Goal: Task Accomplishment & Management: Manage account settings

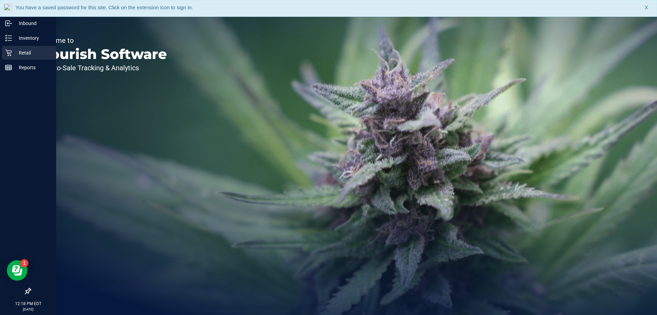
click at [10, 50] on icon at bounding box center [8, 52] width 7 height 7
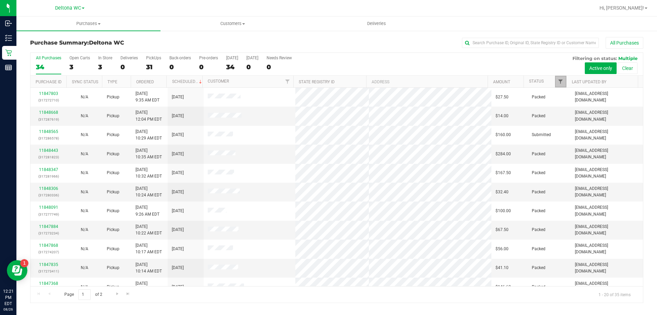
click at [560, 80] on span "Filter" at bounding box center [560, 81] width 5 height 5
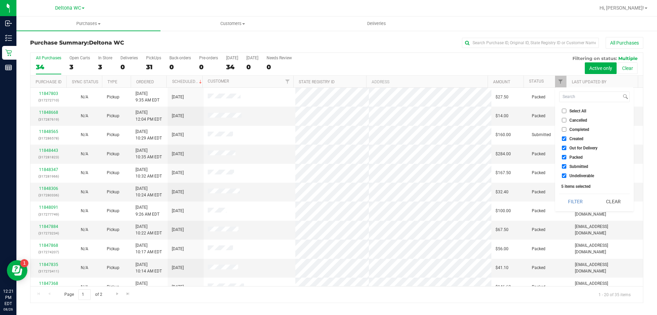
click at [578, 110] on span "Select All" at bounding box center [578, 111] width 17 height 4
click at [567, 110] on input "Select All" at bounding box center [564, 111] width 4 height 4
checkbox input "true"
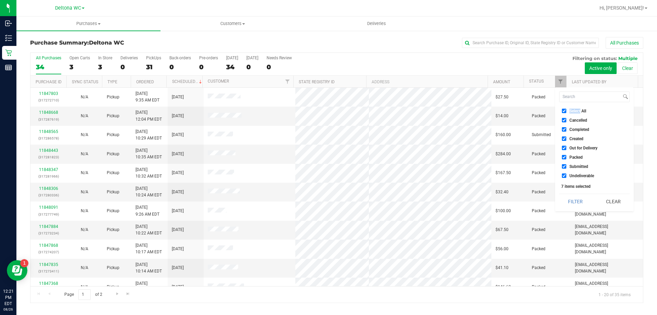
click at [578, 110] on span "Select All" at bounding box center [578, 111] width 17 height 4
click at [567, 110] on input "Select All" at bounding box center [564, 111] width 4 height 4
checkbox input "false"
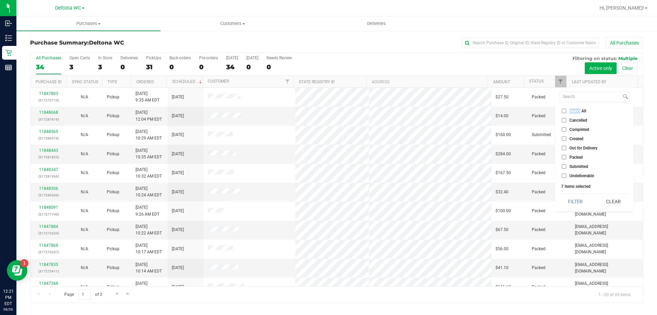
checkbox input "false"
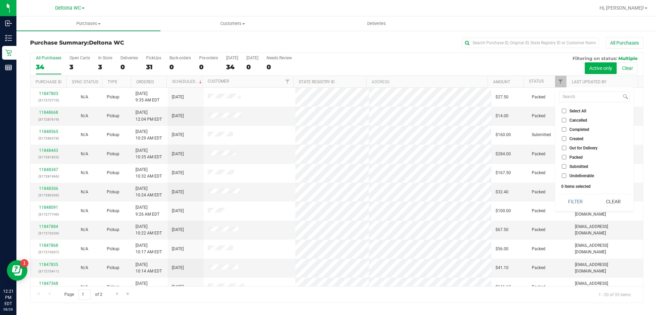
click at [573, 166] on span "Submitted" at bounding box center [579, 166] width 19 height 4
click at [567, 166] on input "Submitted" at bounding box center [564, 166] width 4 height 4
checkbox input "true"
click at [574, 201] on button "Filter" at bounding box center [575, 201] width 33 height 15
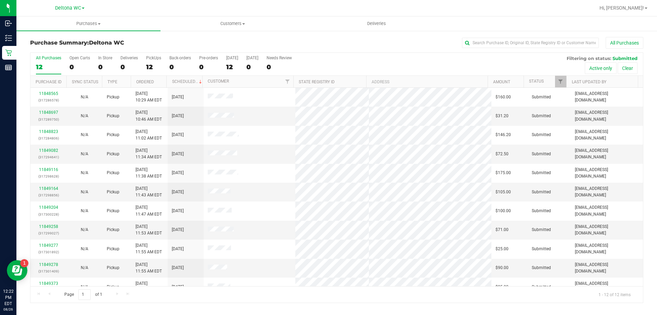
click at [161, 80] on th "Ordered" at bounding box center [149, 82] width 36 height 12
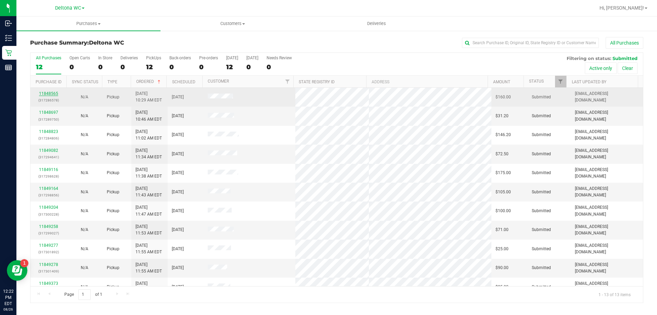
click at [55, 93] on link "11848565" at bounding box center [48, 93] width 19 height 5
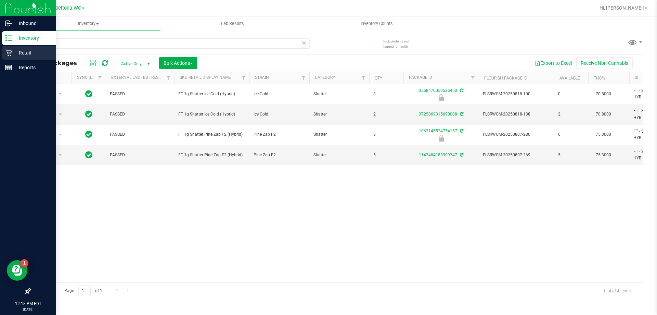
click at [12, 55] on p "Retail" at bounding box center [32, 53] width 41 height 8
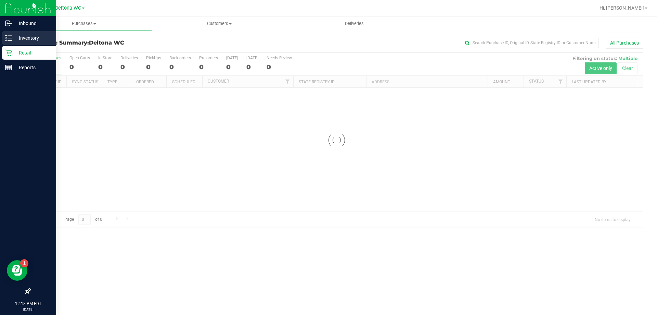
click at [10, 41] on icon at bounding box center [8, 38] width 7 height 7
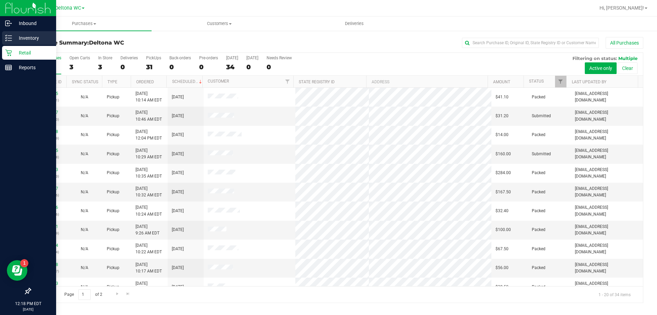
click at [25, 35] on p "Inventory" at bounding box center [32, 38] width 41 height 8
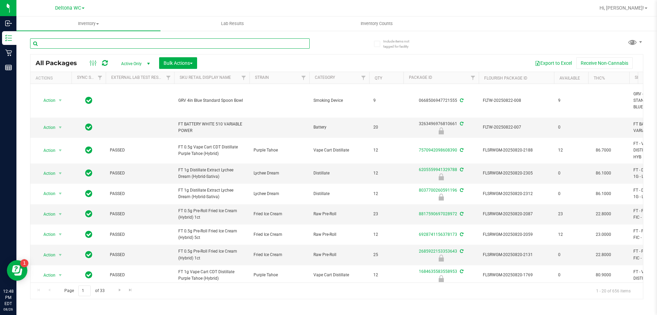
click at [99, 45] on input "text" at bounding box center [170, 43] width 280 height 10
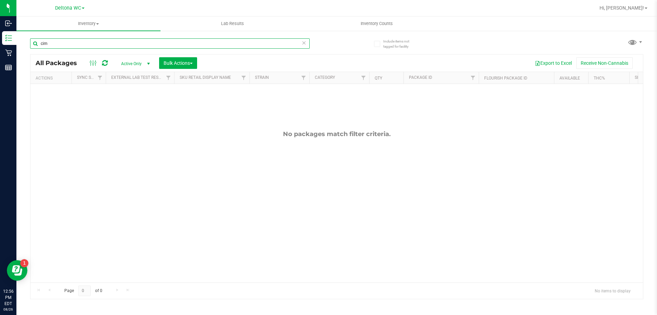
click at [84, 45] on input "cim" at bounding box center [170, 43] width 280 height 10
paste input "FT 0.5g Vape Cart Distillate Original Z (Hybrid-Indica)"
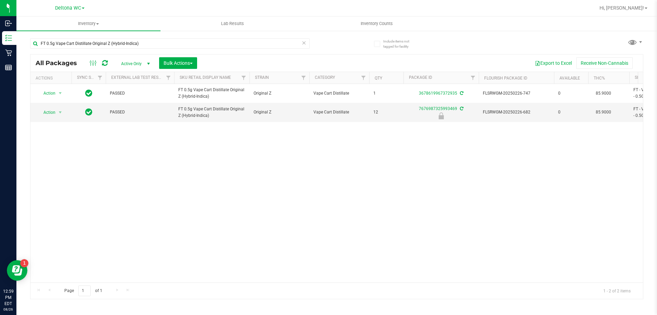
click at [286, 203] on div "Action Action Create package Edit attributes Global inventory Locate package Lo…" at bounding box center [336, 183] width 613 height 198
drag, startPoint x: 147, startPoint y: 45, endPoint x: 36, endPoint y: 49, distance: 110.7
click at [36, 49] on div "FT 0.5g Vape Cart Distillate Original Z (Hybrid-Indica)" at bounding box center [170, 46] width 280 height 16
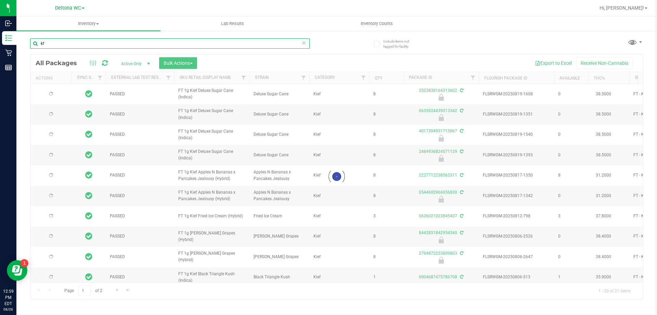
type input "k"
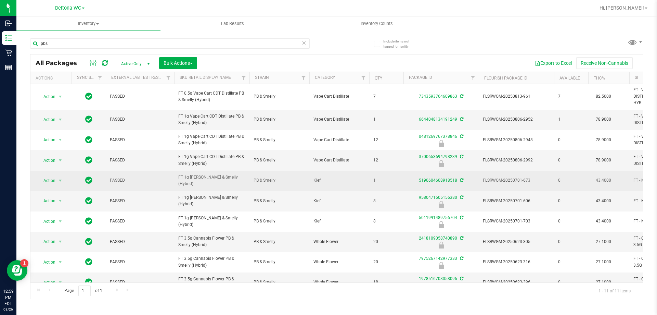
click at [203, 179] on span "FT 1g [PERSON_NAME] & Smelly (Hybrid)" at bounding box center [211, 180] width 67 height 13
click at [203, 178] on span "FT 1g [PERSON_NAME] & Smelly (Hybrid)" at bounding box center [211, 180] width 67 height 13
copy tr "FT 1g [PERSON_NAME] & Smelly (Hybrid)"
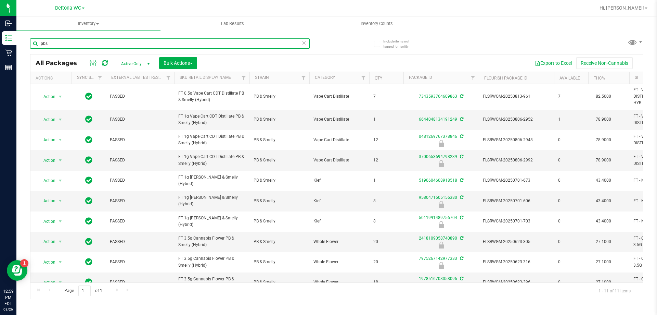
click at [52, 43] on input "pbs" at bounding box center [170, 43] width 280 height 10
paste input "FT 1g Kief PB & Smelly (Hybrid)"
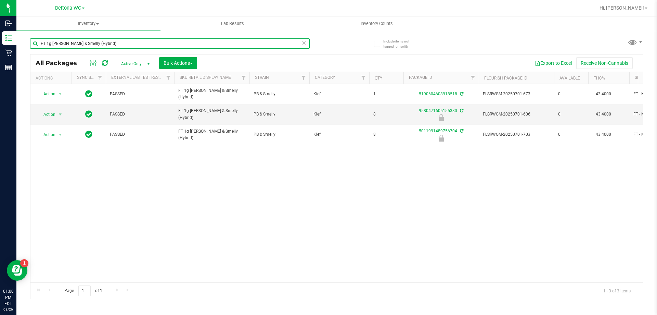
drag, startPoint x: 104, startPoint y: 45, endPoint x: 34, endPoint y: 44, distance: 69.8
click at [34, 44] on input "FT 1g Kief PB & Smelly (Hybrid)" at bounding box center [170, 43] width 280 height 10
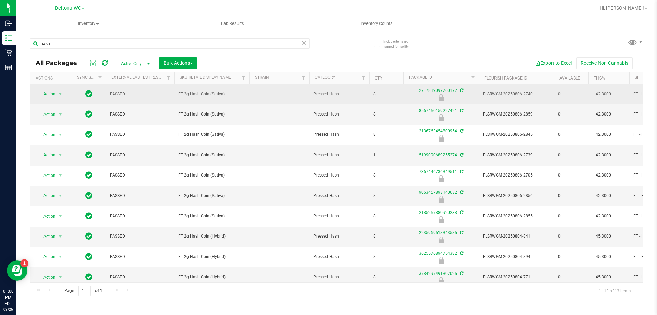
click at [206, 94] on span "FT 2g Hash Coin (Sativa)" at bounding box center [211, 94] width 67 height 7
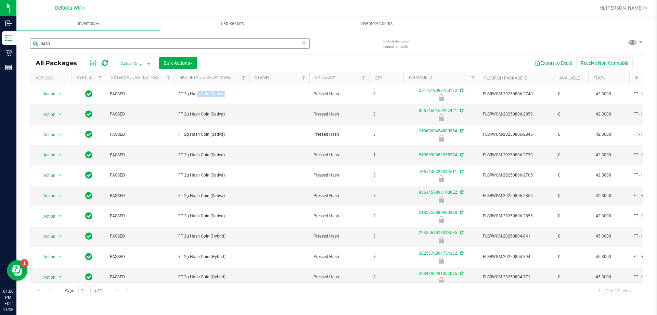
copy td "FT 2g Hash Coin (Sativa)"
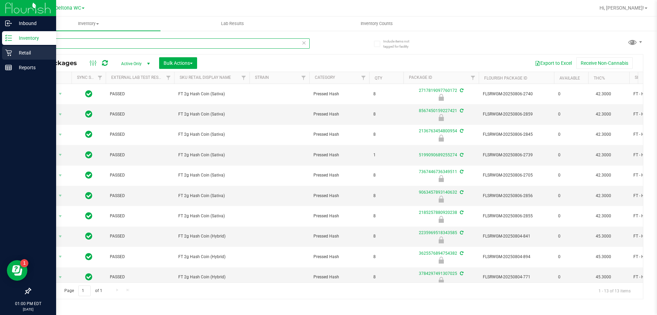
drag, startPoint x: 72, startPoint y: 43, endPoint x: 1, endPoint y: 51, distance: 71.0
click at [1, 51] on div "Inbound Inventory Retail Reports 01:00 PM EDT 08/26/2025 08/26 Deltona WC Hi, A…" at bounding box center [328, 157] width 657 height 315
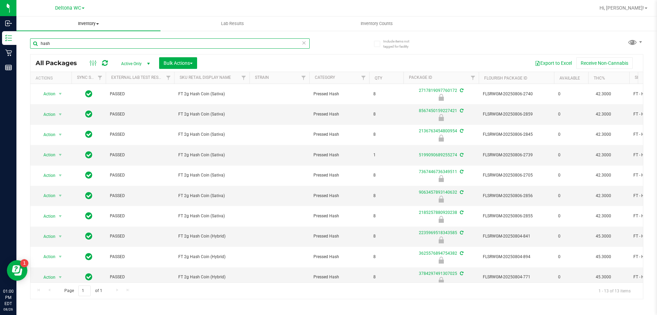
paste input "FT 2g Hash Coin (Sativa)"
type input "FT 2g Hash Coin (Sativa)"
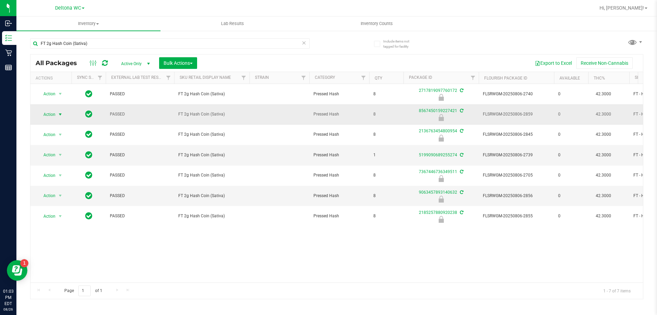
click at [59, 113] on span "select" at bounding box center [60, 114] width 5 height 5
click at [63, 190] on li "Unlock package" at bounding box center [60, 195] width 44 height 10
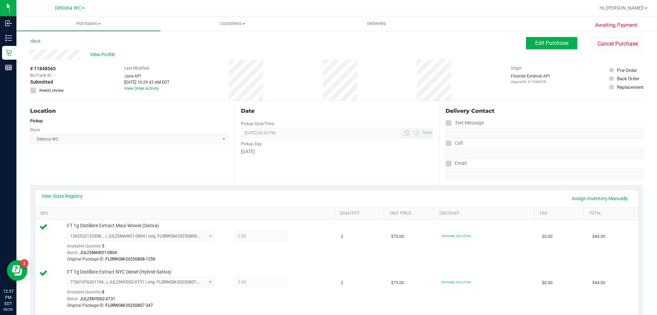
click at [149, 85] on div "Last Modified [PERSON_NAME] API [DATE] 10:29:43 AM EDT View Order Activity" at bounding box center [146, 80] width 45 height 41
click at [147, 92] on div "Last Modified [PERSON_NAME] API [DATE] 10:29:43 AM EDT View Order Activity" at bounding box center [146, 80] width 45 height 41
click at [151, 85] on div "[DATE] 10:29:43 AM EDT" at bounding box center [146, 82] width 45 height 6
click at [150, 89] on link "View Order Activity" at bounding box center [141, 88] width 35 height 5
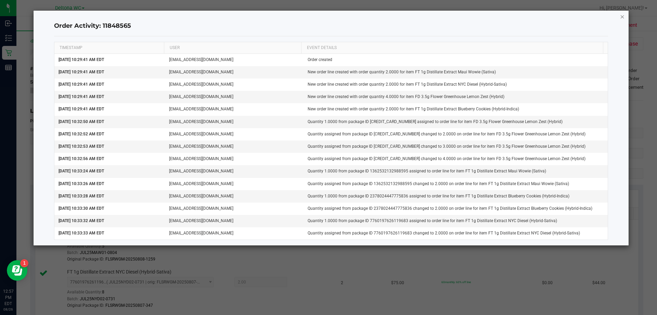
click at [620, 16] on icon "button" at bounding box center [622, 16] width 5 height 8
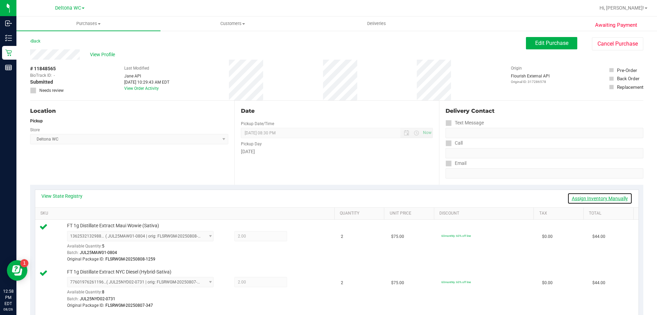
click at [589, 197] on link "Assign Inventory Manually" at bounding box center [600, 198] width 65 height 12
click at [300, 237] on icon at bounding box center [303, 237] width 7 height 8
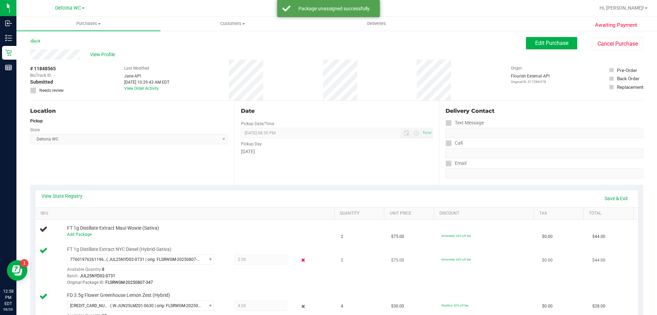
click at [300, 260] on icon at bounding box center [303, 260] width 7 height 8
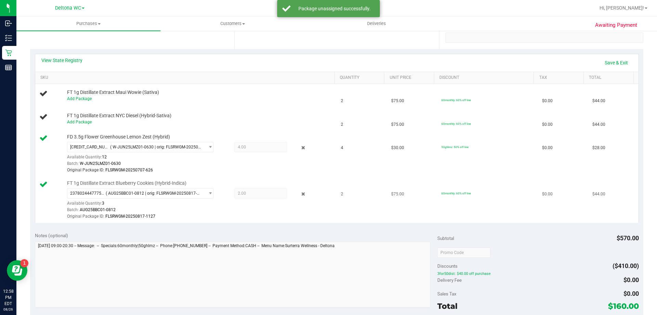
scroll to position [137, 0]
drag, startPoint x: 298, startPoint y: 147, endPoint x: 299, endPoint y: 152, distance: 5.2
click at [300, 147] on icon at bounding box center [303, 146] width 7 height 8
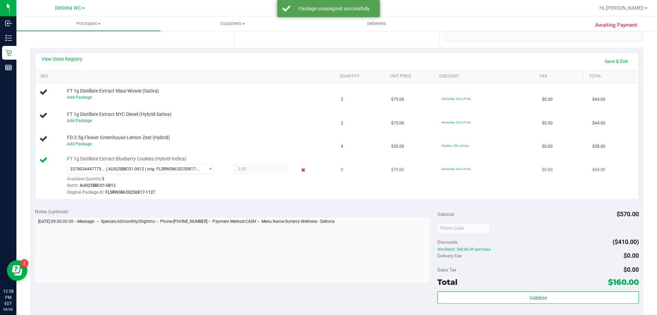
click at [300, 170] on icon at bounding box center [303, 170] width 7 height 8
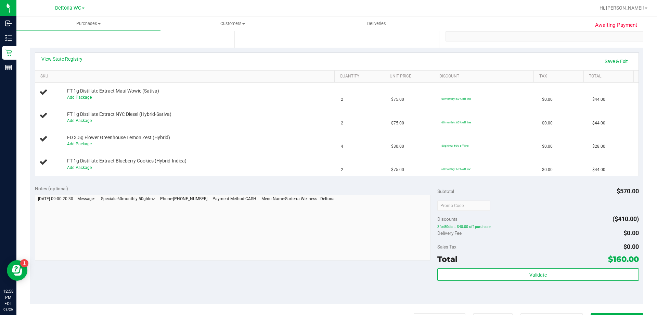
scroll to position [0, 0]
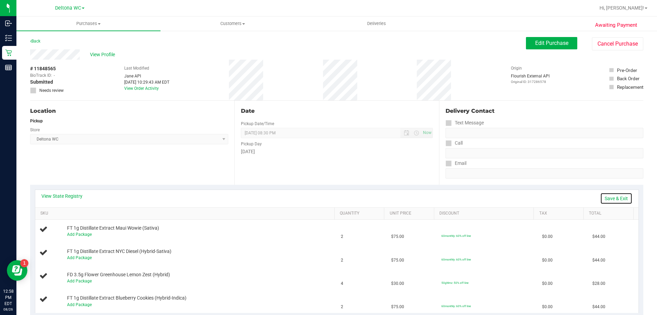
click at [612, 199] on link "Save & Exit" at bounding box center [616, 198] width 32 height 12
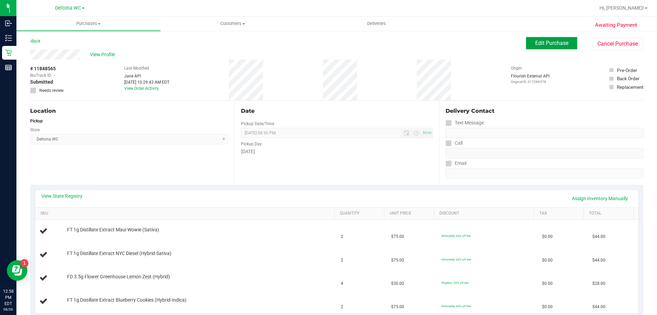
click at [535, 45] on span "Edit Purchase" at bounding box center [551, 43] width 33 height 7
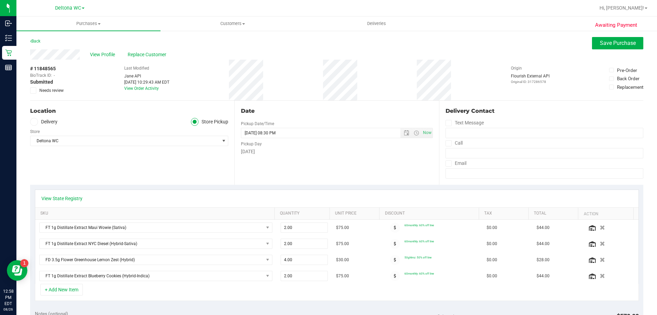
click at [54, 89] on span "Needs review" at bounding box center [51, 90] width 24 height 6
click at [0, 0] on input "Needs review" at bounding box center [0, 0] width 0 height 0
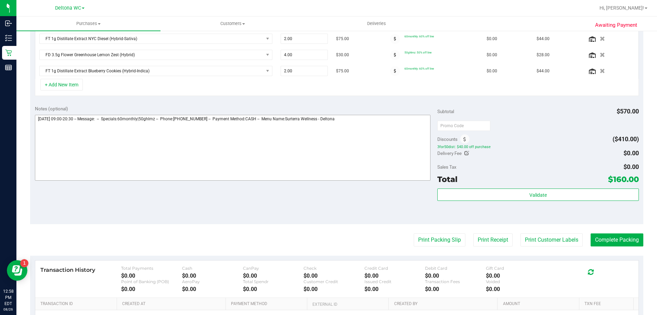
scroll to position [205, 0]
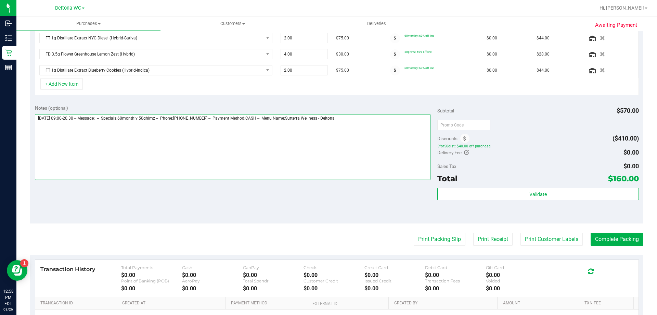
click at [37, 122] on textarea at bounding box center [233, 147] width 396 height 66
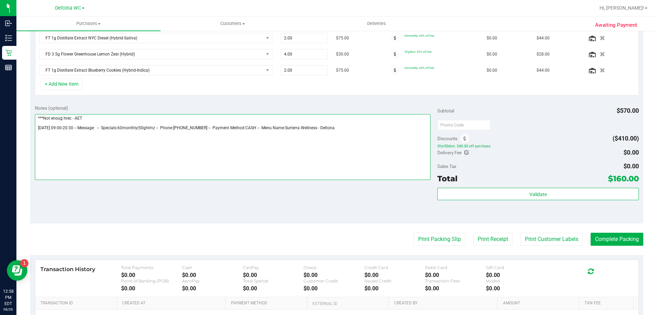
click at [64, 119] on textarea at bounding box center [233, 147] width 396 height 66
click at [96, 117] on textarea at bounding box center [233, 147] width 396 height 66
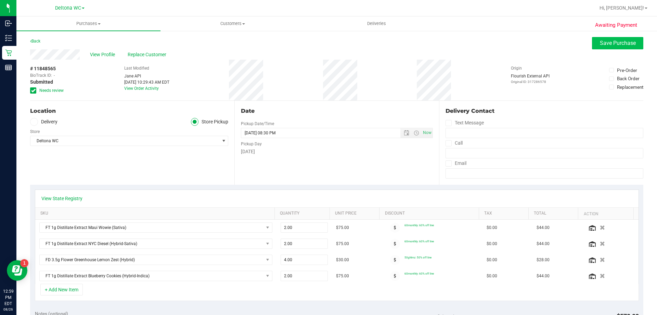
type textarea "***Not enough rec - AET Tuesday 08/26/2025 09:00-20:30 -- Message: -- Specials:…"
click at [604, 43] on span "Save Purchase" at bounding box center [618, 43] width 36 height 7
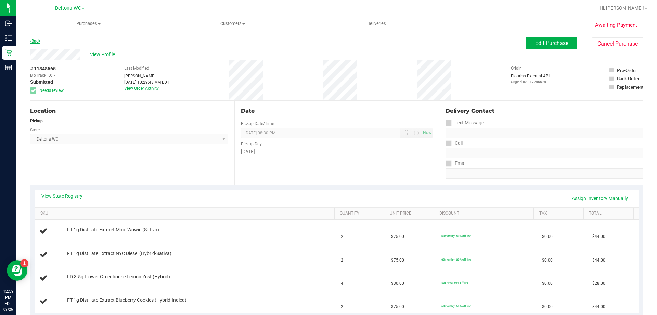
click at [40, 42] on link "Back" at bounding box center [35, 41] width 10 height 5
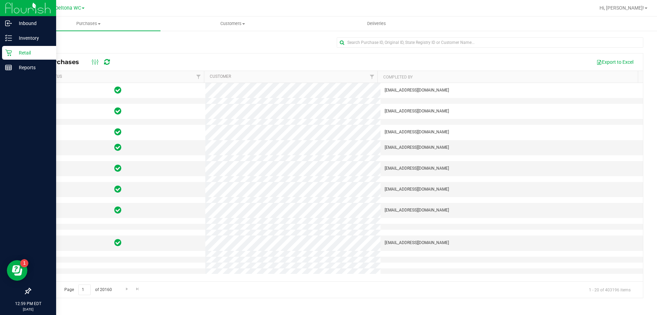
click at [13, 53] on p "Retail" at bounding box center [32, 53] width 41 height 8
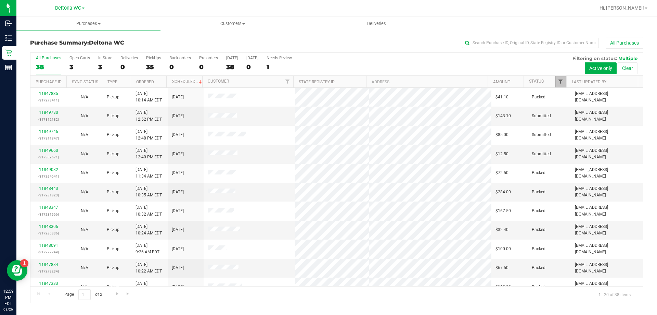
click at [562, 83] on span "Filter" at bounding box center [560, 81] width 5 height 5
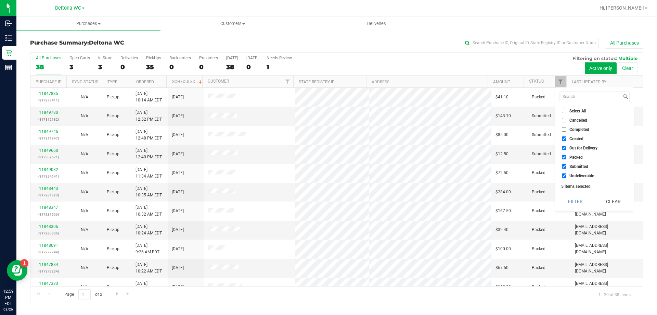
click at [574, 110] on span "Select All" at bounding box center [578, 111] width 17 height 4
click at [567, 110] on input "Select All" at bounding box center [564, 111] width 4 height 4
checkbox input "true"
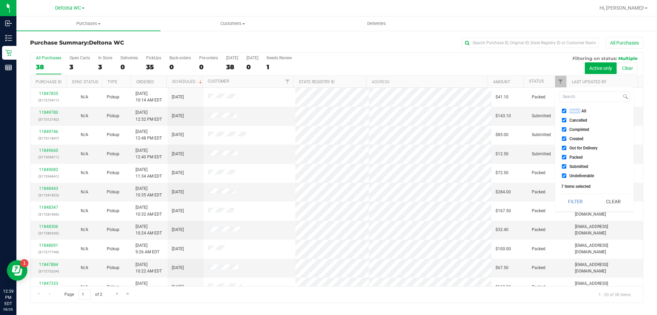
click at [575, 110] on span "Select All" at bounding box center [578, 111] width 17 height 4
click at [567, 110] on input "Select All" at bounding box center [564, 111] width 4 height 4
checkbox input "false"
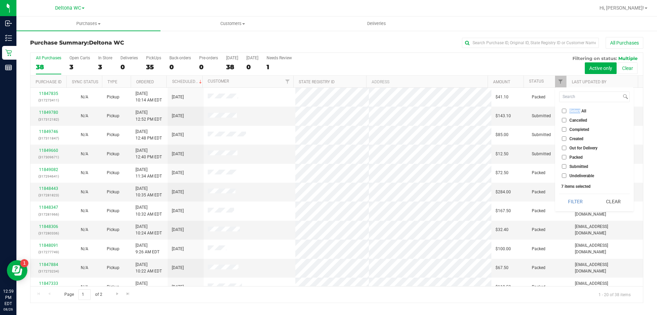
checkbox input "false"
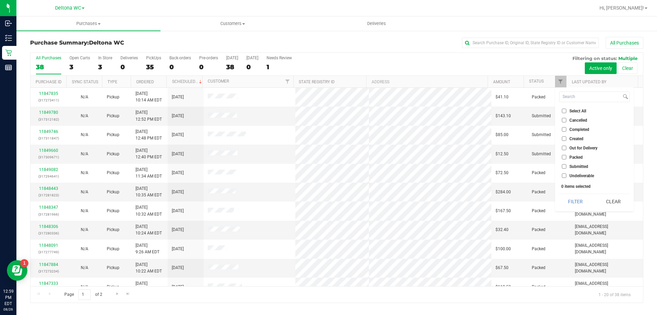
click at [580, 166] on span "Submitted" at bounding box center [579, 166] width 19 height 4
click at [567, 166] on input "Submitted" at bounding box center [564, 166] width 4 height 4
checkbox input "true"
click at [580, 199] on button "Filter" at bounding box center [575, 201] width 33 height 15
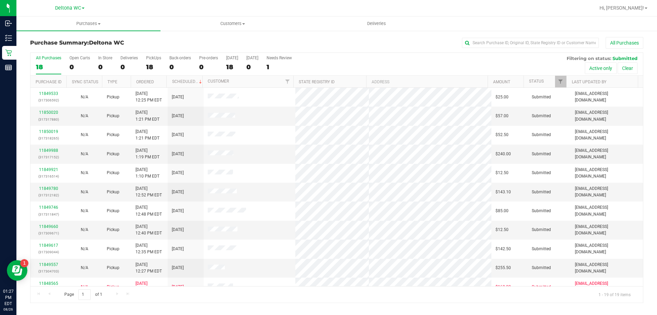
click at [162, 78] on th "Ordered" at bounding box center [149, 82] width 36 height 12
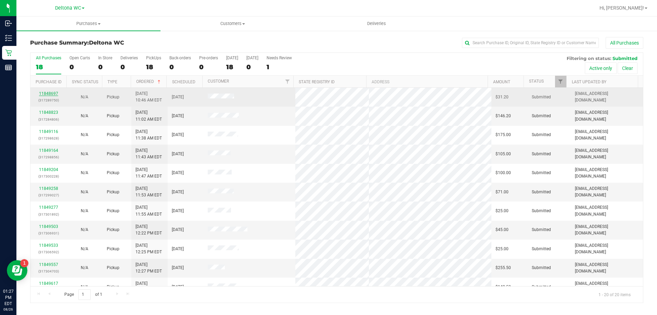
click at [55, 92] on link "11848697" at bounding box center [48, 93] width 19 height 5
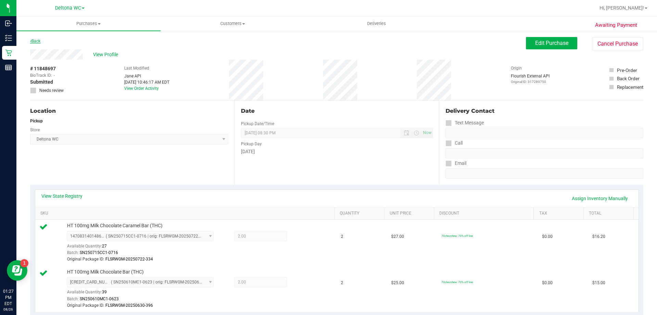
click at [37, 39] on link "Back" at bounding box center [35, 41] width 10 height 5
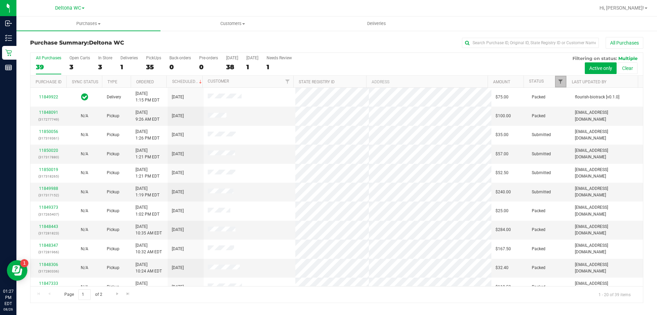
click at [561, 81] on span "Filter" at bounding box center [560, 81] width 5 height 5
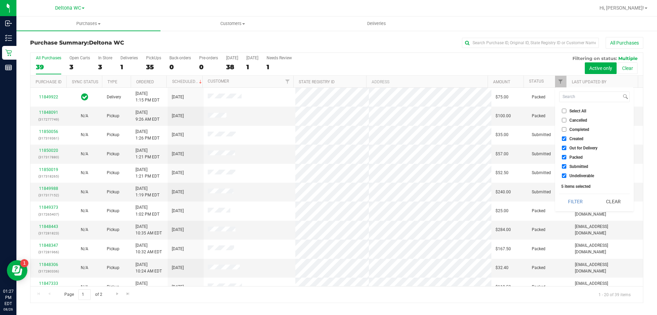
click at [574, 110] on span "Select All" at bounding box center [578, 111] width 17 height 4
click at [567, 110] on input "Select All" at bounding box center [564, 111] width 4 height 4
checkbox input "true"
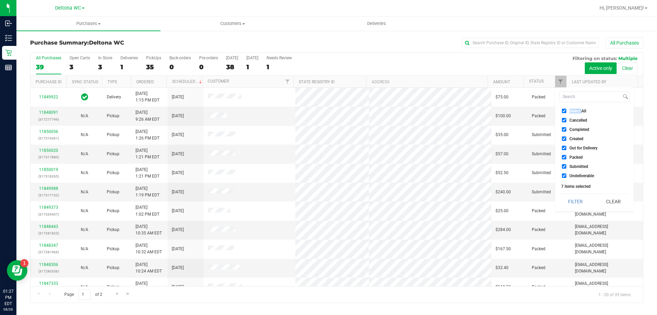
click at [574, 110] on span "Select All" at bounding box center [578, 111] width 17 height 4
click at [567, 110] on input "Select All" at bounding box center [564, 111] width 4 height 4
checkbox input "false"
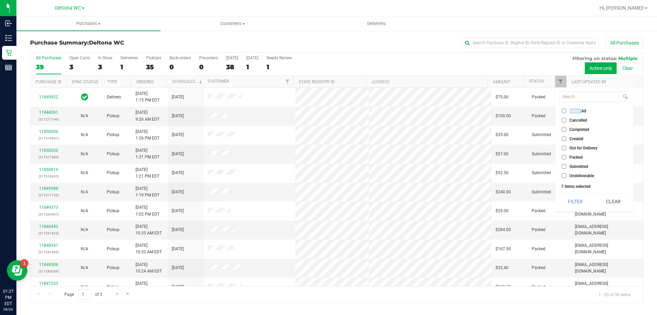
checkbox input "false"
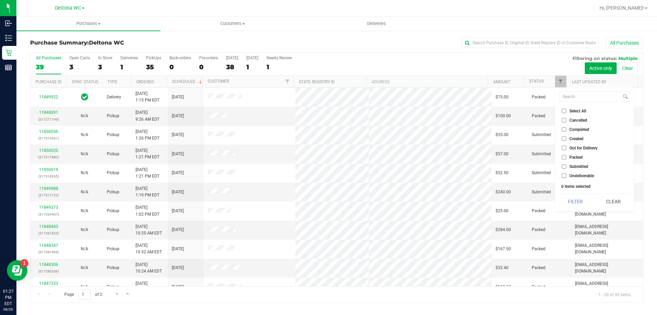
click at [581, 167] on span "Submitted" at bounding box center [579, 166] width 19 height 4
click at [567, 167] on input "Submitted" at bounding box center [564, 166] width 4 height 4
checkbox input "true"
drag, startPoint x: 585, startPoint y: 197, endPoint x: 589, endPoint y: 199, distance: 4.4
click at [589, 199] on button "Filter" at bounding box center [575, 201] width 33 height 15
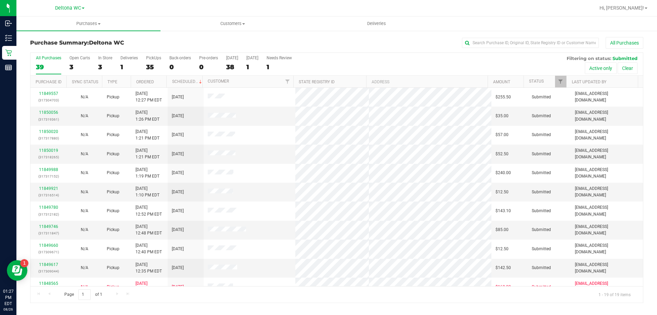
click at [159, 81] on th "Ordered" at bounding box center [149, 82] width 36 height 12
click at [54, 113] on link "11849116" at bounding box center [48, 112] width 19 height 5
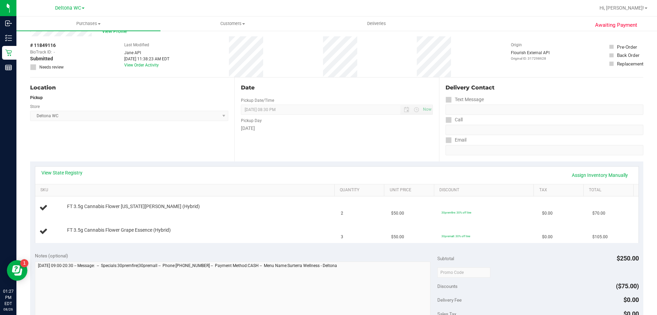
scroll to position [34, 0]
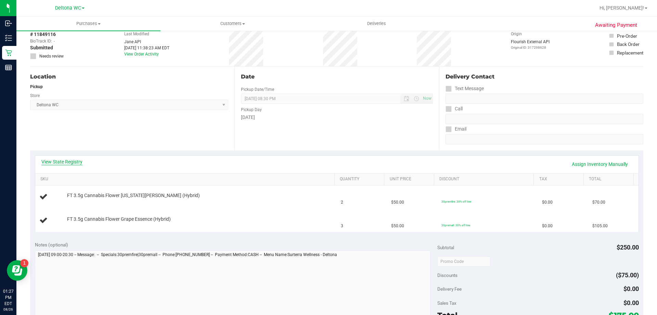
click at [72, 163] on link "View State Registry" at bounding box center [61, 161] width 41 height 7
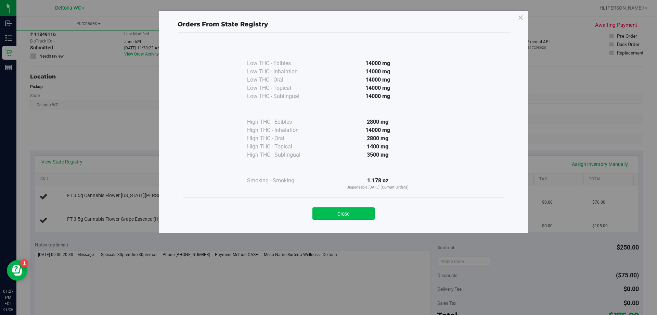
click at [350, 218] on button "Close" at bounding box center [344, 213] width 62 height 12
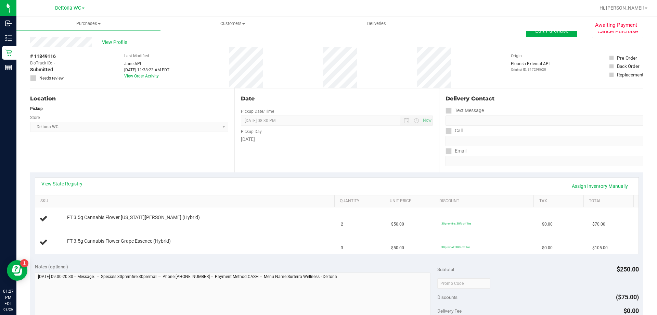
scroll to position [0, 0]
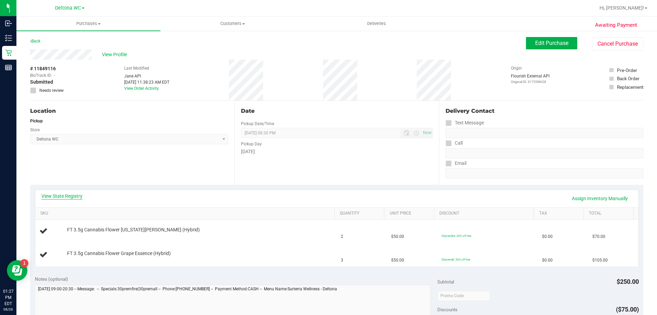
click at [69, 193] on link "View State Registry" at bounding box center [61, 195] width 41 height 7
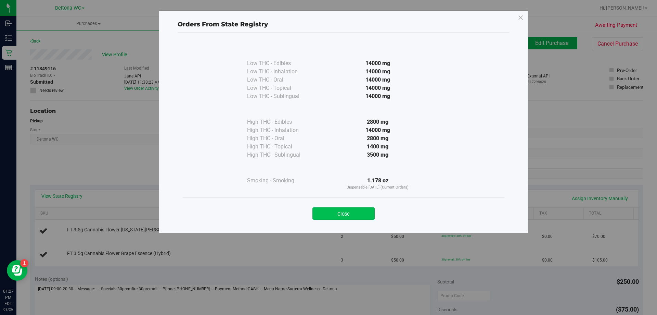
click at [344, 216] on button "Close" at bounding box center [344, 213] width 62 height 12
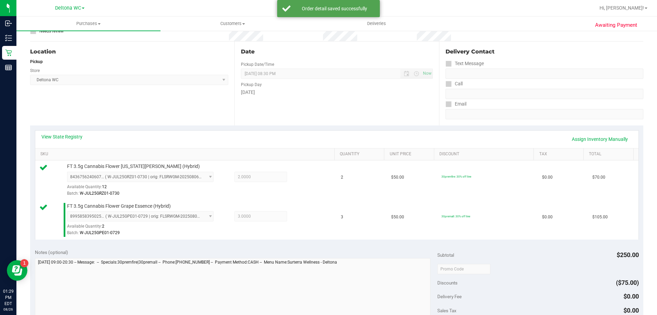
scroll to position [205, 0]
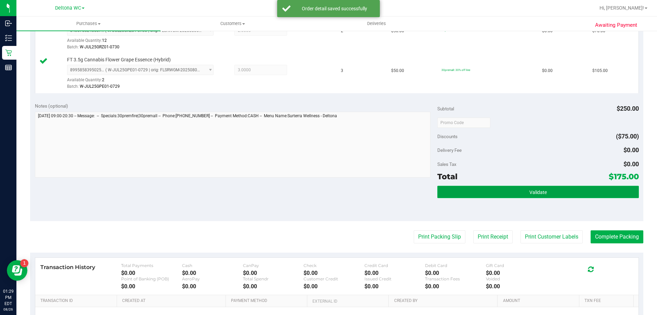
click at [564, 196] on button "Validate" at bounding box center [538, 192] width 201 height 12
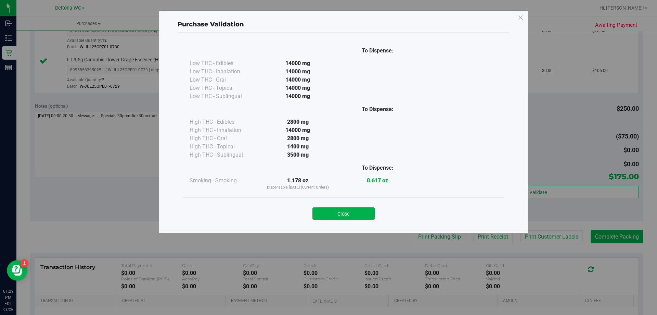
drag, startPoint x: 352, startPoint y: 217, endPoint x: 360, endPoint y: 216, distance: 8.0
click at [352, 217] on button "Close" at bounding box center [344, 213] width 62 height 12
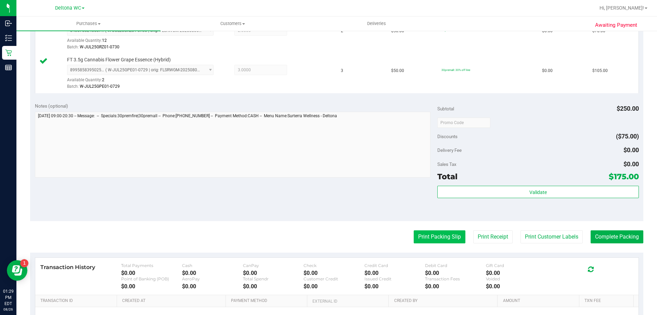
click at [416, 237] on button "Print Packing Slip" at bounding box center [440, 236] width 52 height 13
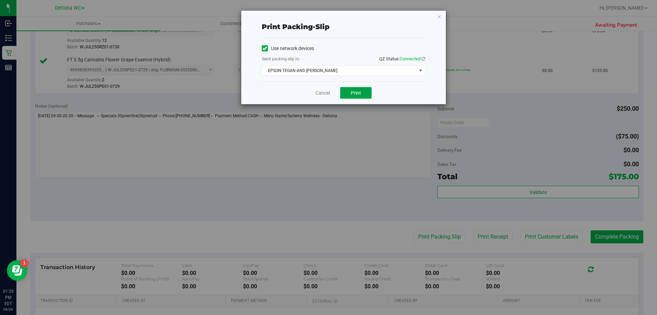
click at [365, 95] on button "Print" at bounding box center [355, 93] width 31 height 12
click at [320, 89] on link "Cancel" at bounding box center [323, 92] width 14 height 7
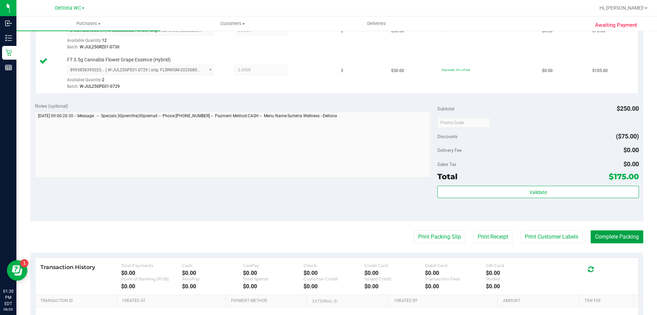
click at [624, 235] on button "Complete Packing" at bounding box center [617, 236] width 53 height 13
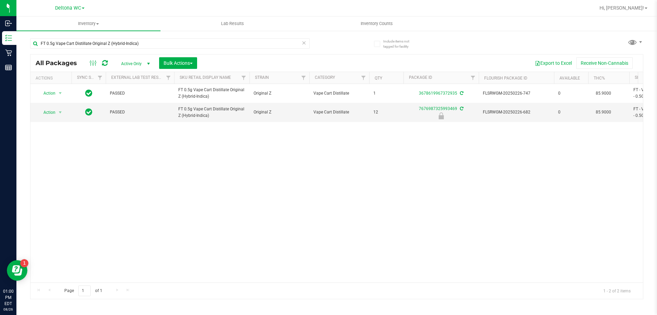
click at [416, 165] on div "Action Action Create package Edit attributes Global inventory Locate package Lo…" at bounding box center [336, 183] width 613 height 198
click at [56, 114] on span "select" at bounding box center [60, 112] width 9 height 10
click at [66, 188] on li "Unlock package" at bounding box center [60, 193] width 44 height 10
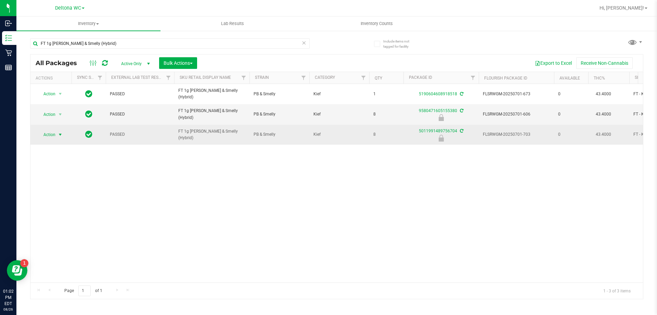
click at [53, 134] on span "Action" at bounding box center [46, 135] width 18 height 10
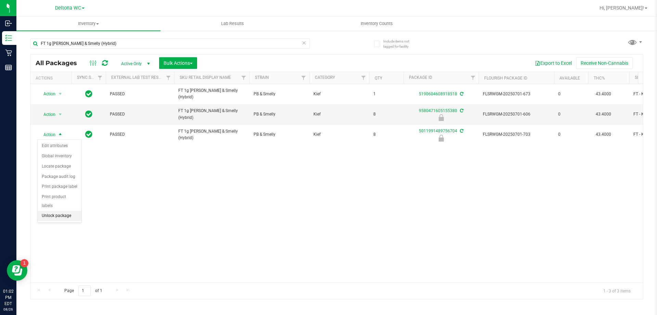
click at [68, 211] on li "Unlock package" at bounding box center [60, 216] width 44 height 10
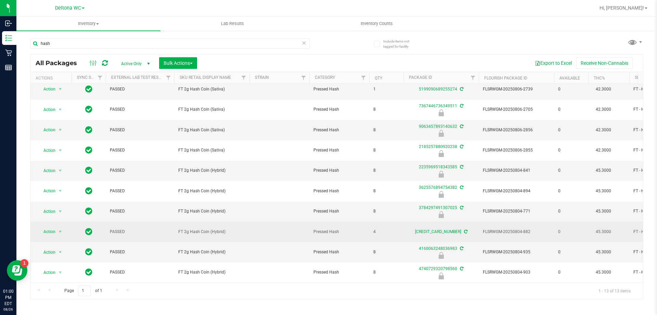
scroll to position [71, 0]
click at [207, 228] on span "FT 2g Hash Coin (Hybrid)" at bounding box center [211, 231] width 67 height 7
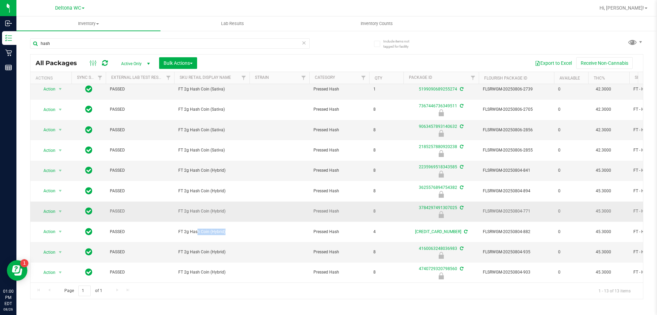
copy td "FT 2g Hash Coin (Hybrid)"
click at [129, 43] on input "hash" at bounding box center [170, 43] width 280 height 10
paste input "FT 2g Hash Coin (Hybrid)"
type input "FT 2g Hash Coin (Hybrid)"
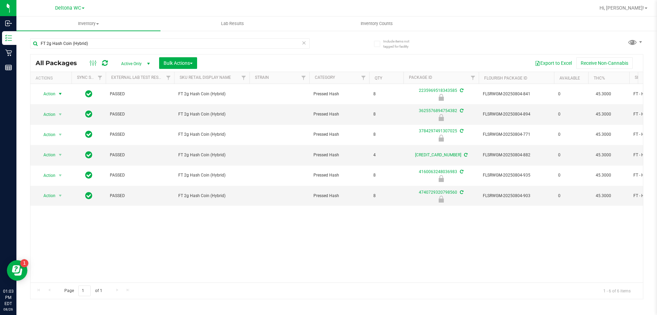
drag, startPoint x: 59, startPoint y: 93, endPoint x: 68, endPoint y: 115, distance: 23.8
click at [59, 93] on span "select" at bounding box center [60, 93] width 5 height 5
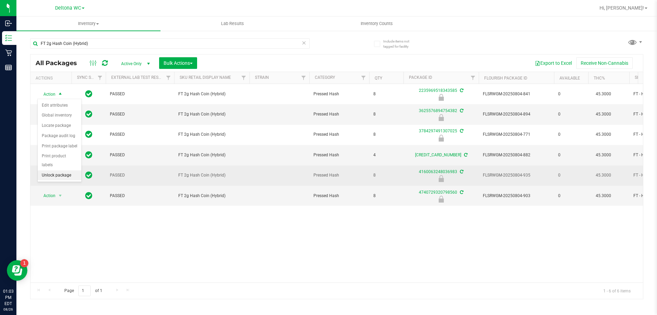
click at [60, 170] on li "Unlock package" at bounding box center [60, 175] width 44 height 10
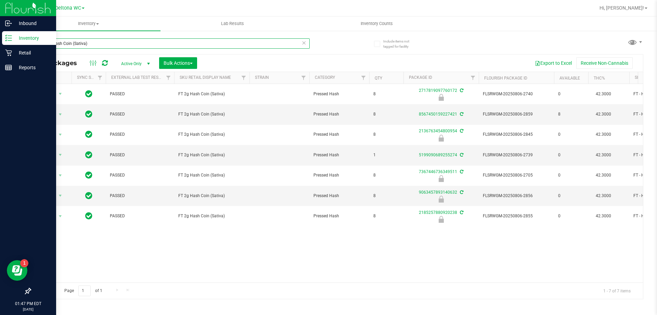
drag, startPoint x: 101, startPoint y: 41, endPoint x: 15, endPoint y: 33, distance: 86.4
click at [15, 33] on div "Inbound Inventory Retail Reports 01:47 PM EDT 08/26/2025 08/26 Deltona WC Hi, A…" at bounding box center [328, 157] width 657 height 315
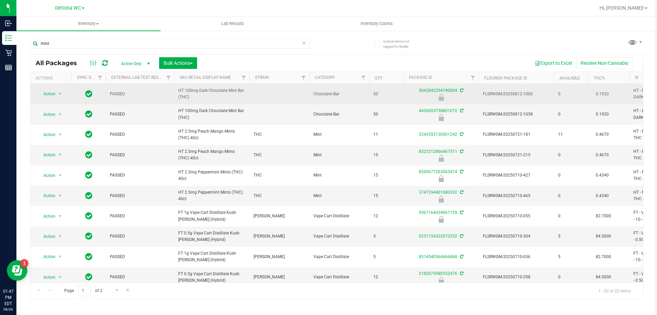
click at [218, 90] on span "HT 100mg Dark Chocolate Mint Bar (THC)" at bounding box center [211, 93] width 67 height 13
click at [218, 89] on span "HT 100mg Dark Chocolate Mint Bar (THC)" at bounding box center [211, 93] width 67 height 13
copy td "HT 100mg Dark Chocolate Mint Bar (THC)"
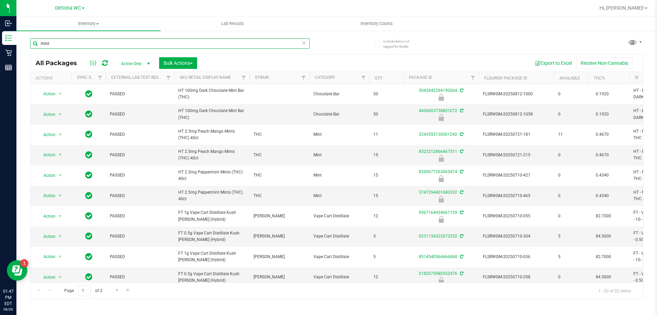
click at [75, 44] on input "mint" at bounding box center [170, 43] width 280 height 10
type input "m"
paste input "HT 100mg Dark Chocolate Mint Bar (THC)"
type input "HT 100mg Dark Chocolate Mint Bar (THC)"
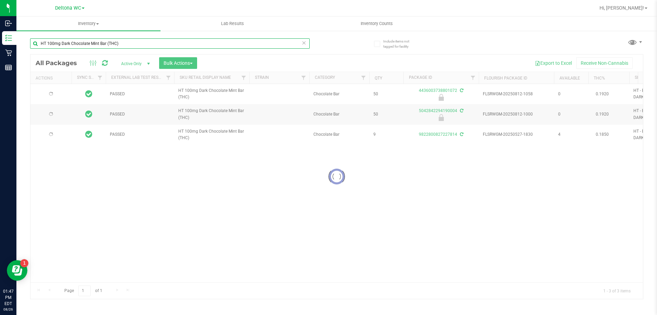
type input "2026-02-14"
type input "2025-11-24"
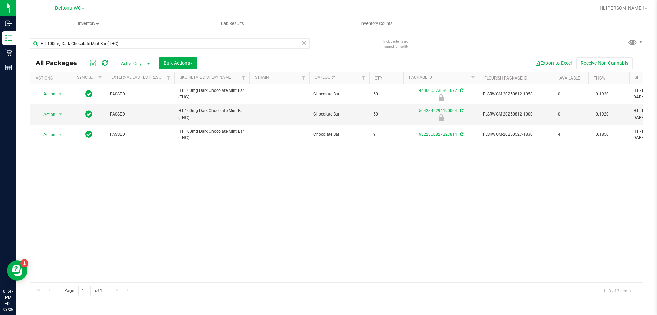
click at [390, 200] on div "Action Action Edit attributes Global inventory Locate package Package audit log…" at bounding box center [336, 183] width 613 height 198
drag, startPoint x: 316, startPoint y: 228, endPoint x: 315, endPoint y: 219, distance: 8.9
click at [316, 227] on div "Action Action Edit attributes Global inventory Locate package Package audit log…" at bounding box center [336, 183] width 613 height 198
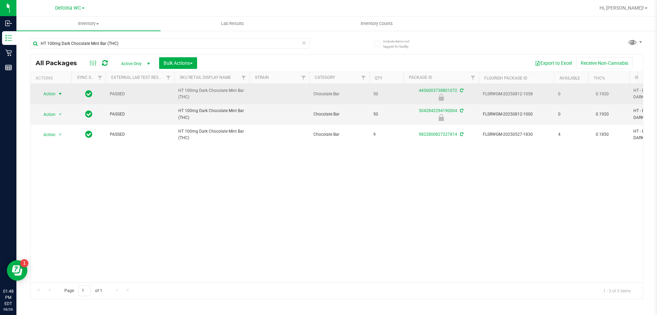
click at [45, 94] on span "Action" at bounding box center [46, 94] width 18 height 10
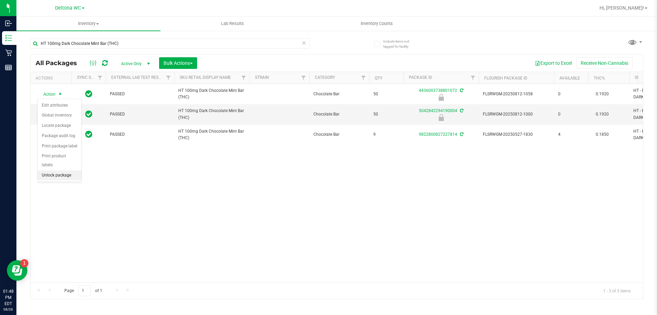
click at [68, 170] on li "Unlock package" at bounding box center [60, 175] width 44 height 10
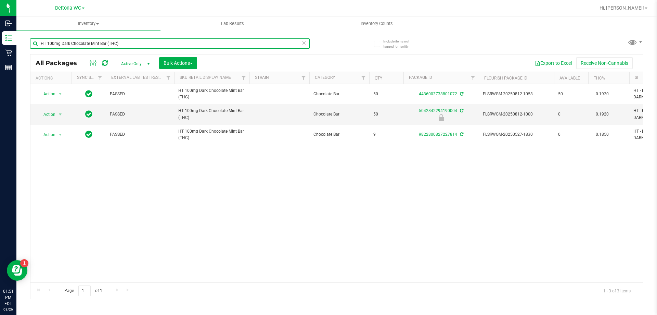
click at [139, 44] on input "HT 100mg Dark Chocolate Mint Bar (THC)" at bounding box center [170, 43] width 280 height 10
type input "H"
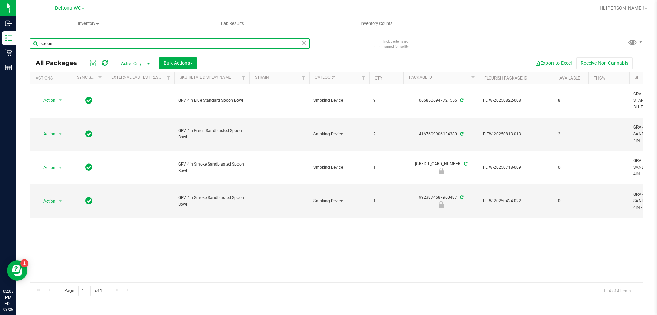
drag, startPoint x: 45, startPoint y: 46, endPoint x: 26, endPoint y: 46, distance: 18.2
click at [26, 47] on div "Include items not tagged for facility spoon All Packages Active Only Active Onl…" at bounding box center [336, 134] width 641 height 209
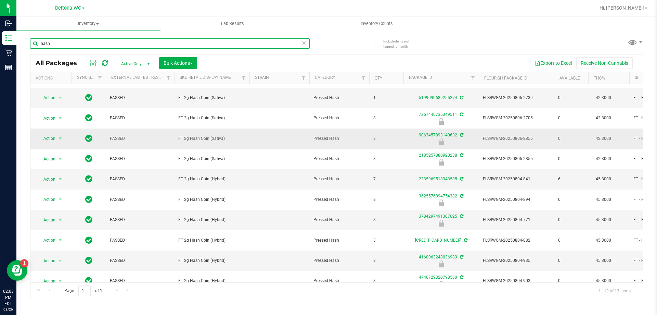
scroll to position [71, 0]
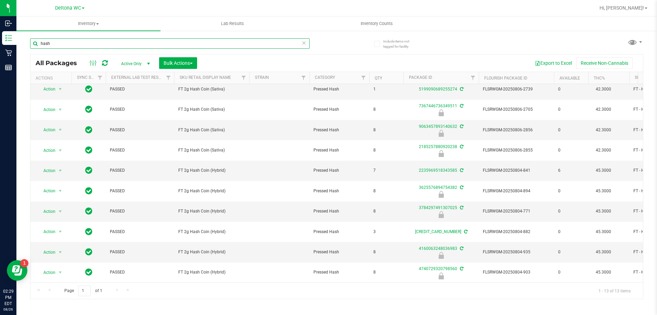
click at [61, 40] on input "hash" at bounding box center [170, 43] width 280 height 10
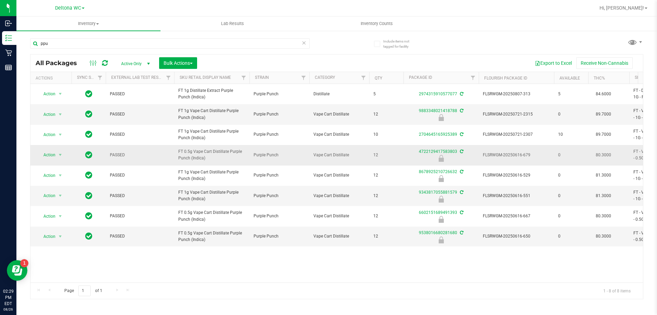
click at [200, 156] on span "FT 0.5g Vape Cart Distillate Purple Punch (Indica)" at bounding box center [211, 154] width 67 height 13
copy tr "FT 0.5g Vape Cart Distillate Purple Punch (Indica)"
click at [55, 42] on input "ppu" at bounding box center [170, 43] width 280 height 10
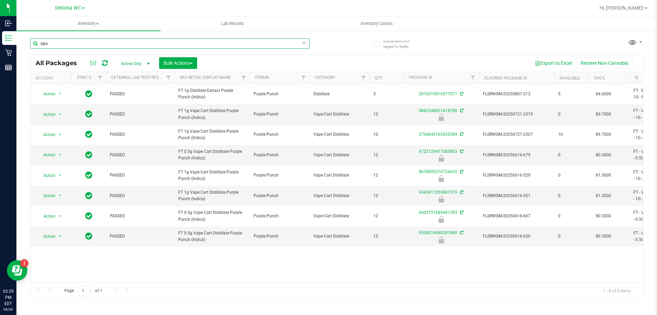
click at [55, 42] on input "ppu" at bounding box center [170, 43] width 280 height 10
paste input "FT 0.5g Vape Cart Distillate Purple Punch (Indica)"
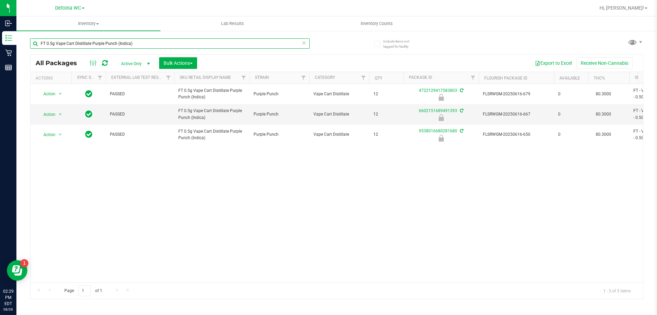
type input "FT 0.5g Vape Cart Distillate Purple Punch (Indica)"
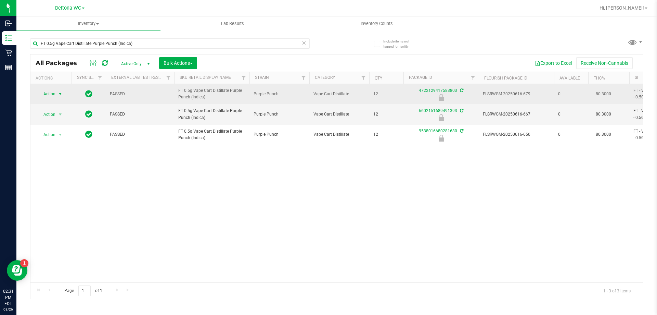
click at [56, 96] on span "select" at bounding box center [60, 94] width 9 height 10
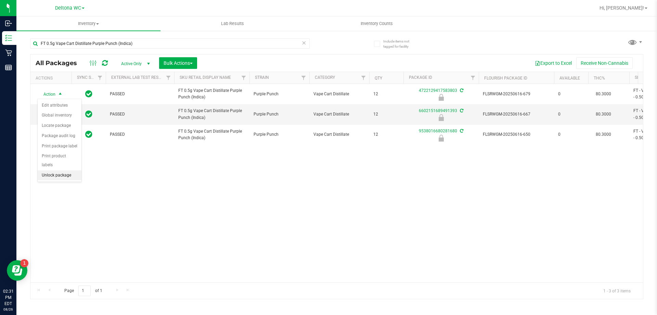
click at [59, 170] on li "Unlock package" at bounding box center [60, 175] width 44 height 10
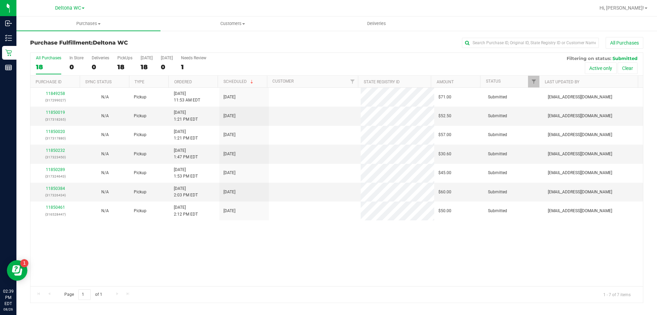
click at [299, 53] on div "All Purchases 18 In Store 0 Deliveries 0 PickUps 18 [DATE] 18 [DATE] 0 Needs Re…" at bounding box center [336, 55] width 613 height 5
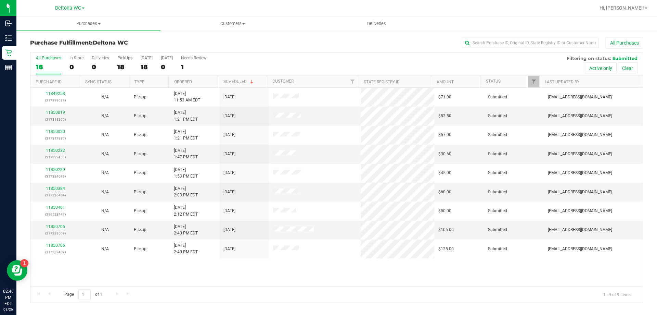
click at [385, 52] on div "All Purchases 18 In Store 0 Deliveries 0 PickUps 18 [DATE] 18 [DATE] 0 Needs Re…" at bounding box center [336, 177] width 613 height 250
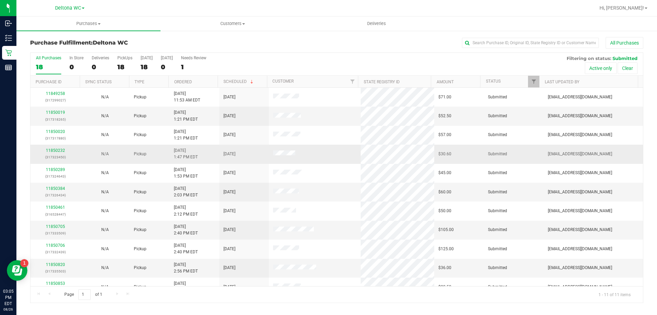
scroll to position [10, 0]
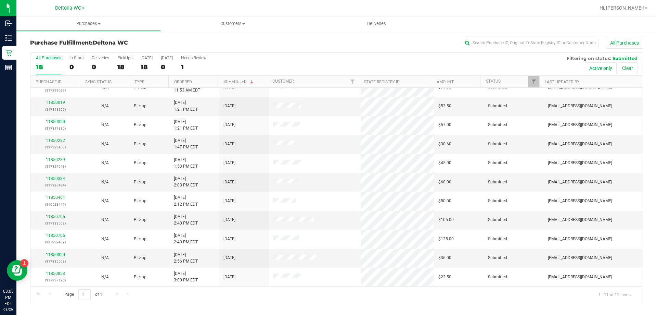
click at [306, 44] on div "All Purchases" at bounding box center [439, 43] width 409 height 12
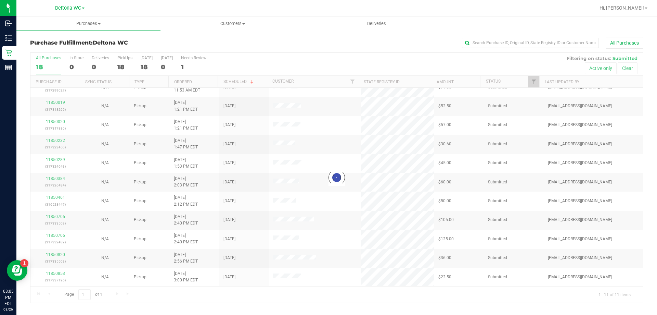
scroll to position [0, 0]
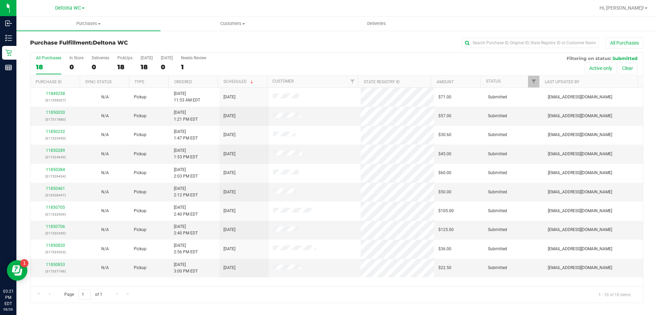
click at [305, 53] on div "All Purchases 18 In Store 0 Deliveries 0 PickUps 18 [DATE] 18 [DATE] 0 Needs Re…" at bounding box center [336, 55] width 613 height 5
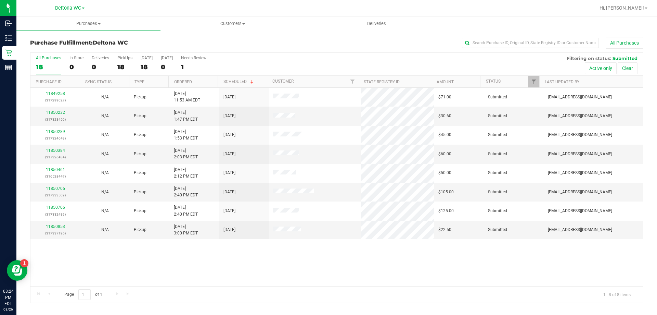
click at [237, 52] on div "Purchase Fulfillment: Deltona WC All Purchases" at bounding box center [336, 44] width 613 height 15
click at [125, 261] on div "All Purchases 18 In Store 0 Deliveries 0 PickUps 18 [DATE] 18 [DATE] 0 Needs Re…" at bounding box center [336, 177] width 613 height 250
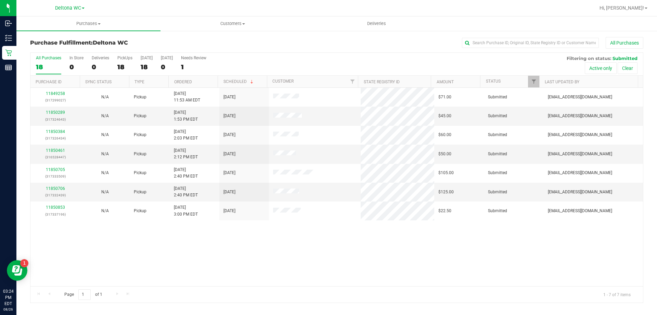
click at [203, 81] on th "Ordered" at bounding box center [192, 82] width 49 height 12
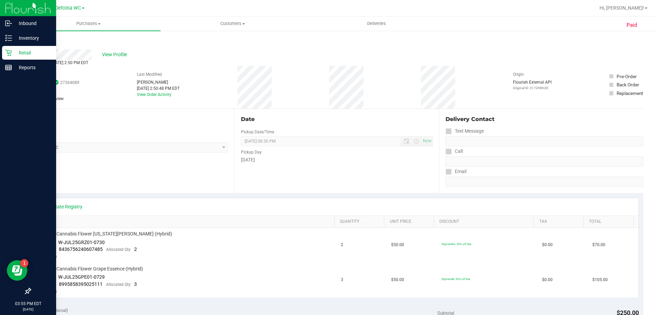
click at [24, 54] on p "Retail" at bounding box center [32, 53] width 41 height 8
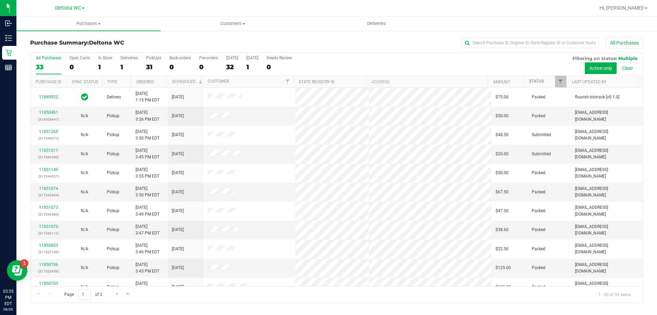
click at [536, 81] on link "Status" at bounding box center [536, 81] width 15 height 5
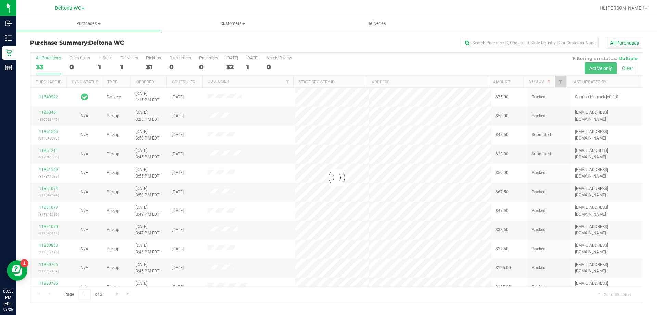
click at [561, 81] on div at bounding box center [336, 178] width 613 height 250
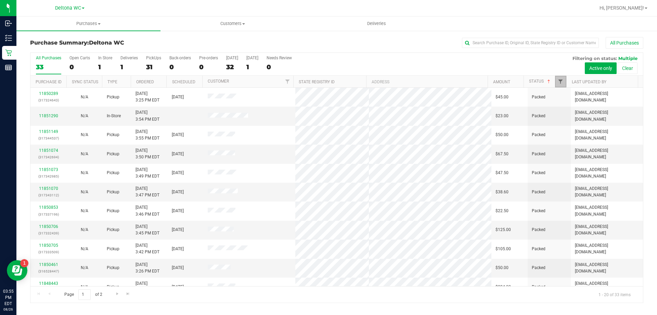
click at [561, 80] on span "Filter" at bounding box center [560, 81] width 5 height 5
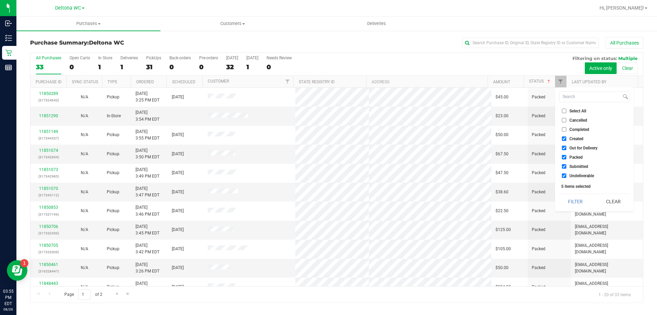
click at [577, 111] on span "Select All" at bounding box center [578, 111] width 17 height 4
click at [567, 111] on input "Select All" at bounding box center [564, 111] width 4 height 4
checkbox input "true"
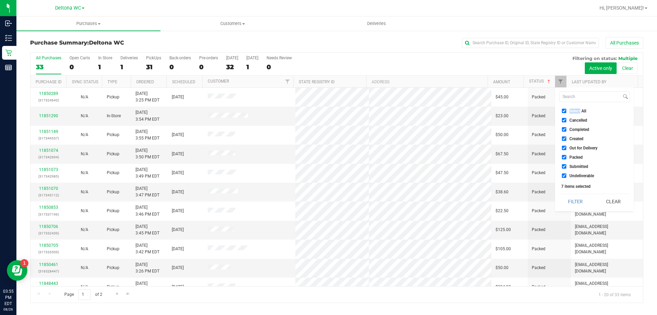
click at [577, 111] on span "Select All" at bounding box center [578, 111] width 17 height 4
click at [567, 111] on input "Select All" at bounding box center [564, 111] width 4 height 4
checkbox input "false"
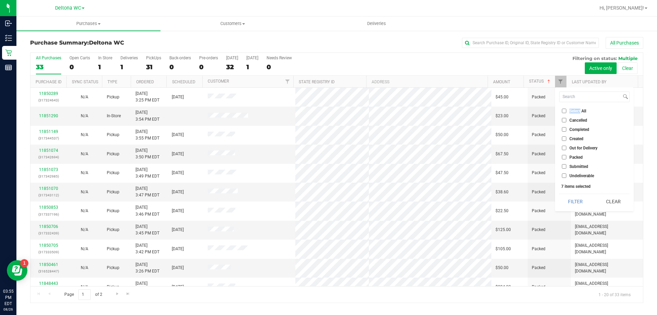
checkbox input "false"
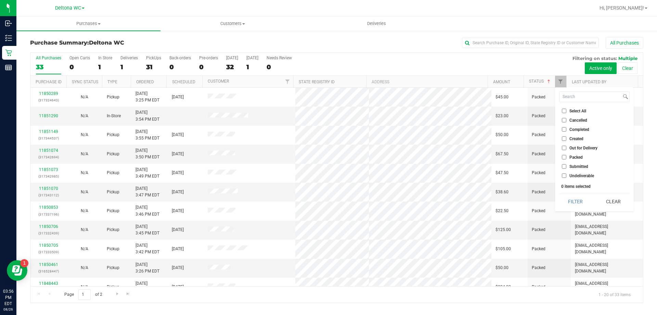
click at [578, 167] on span "Submitted" at bounding box center [579, 166] width 19 height 4
click at [567, 167] on input "Submitted" at bounding box center [564, 166] width 4 height 4
checkbox input "true"
click at [581, 203] on button "Filter" at bounding box center [575, 201] width 33 height 15
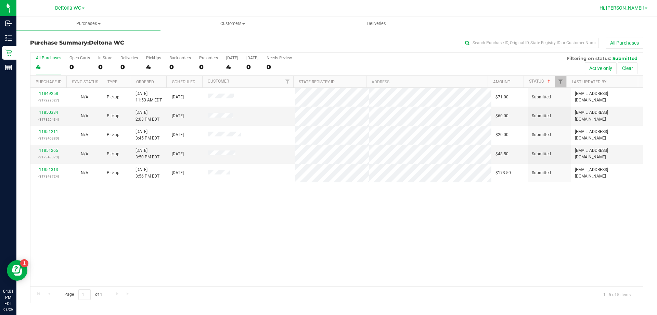
click at [634, 9] on span "Hi, [PERSON_NAME]!" at bounding box center [622, 7] width 45 height 5
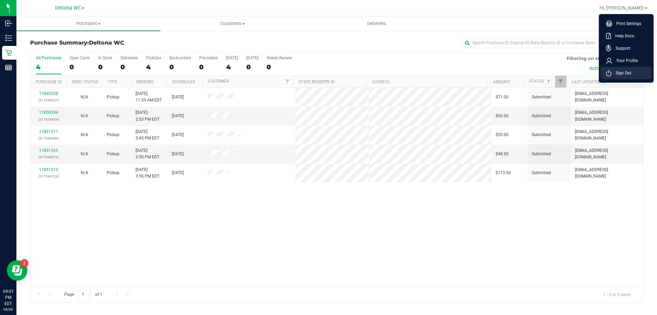
click at [620, 72] on span "Sign Out" at bounding box center [622, 72] width 20 height 7
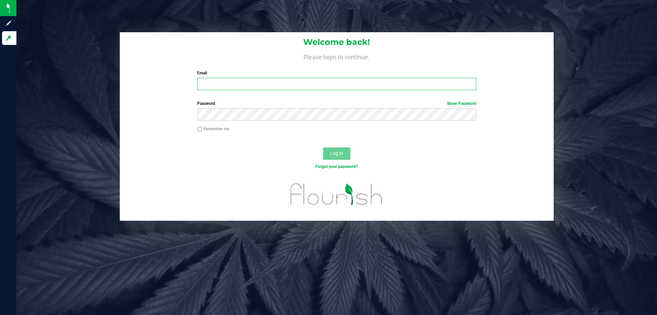
click at [254, 81] on input "Email" at bounding box center [336, 84] width 279 height 12
type input "[EMAIL_ADDRESS][DOMAIN_NAME]"
click at [323, 147] on button "Log In" at bounding box center [336, 153] width 27 height 12
